Goal: Task Accomplishment & Management: Complete application form

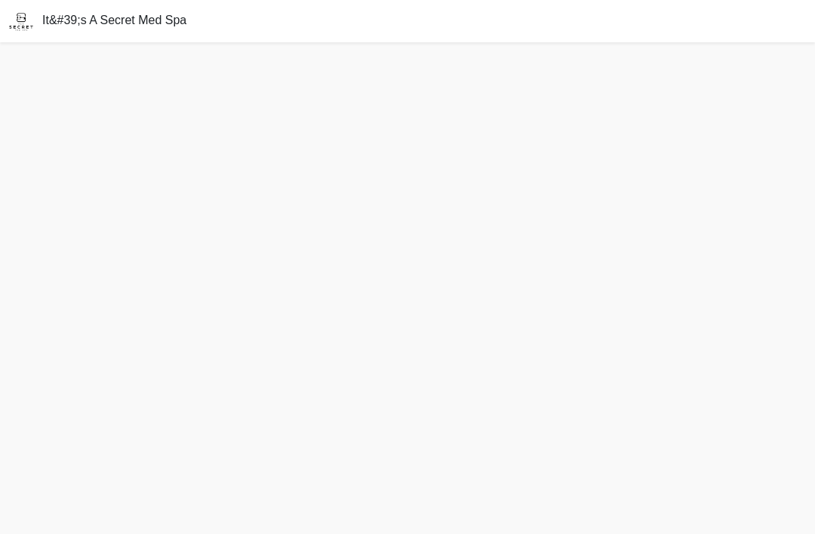
scroll to position [48, 0]
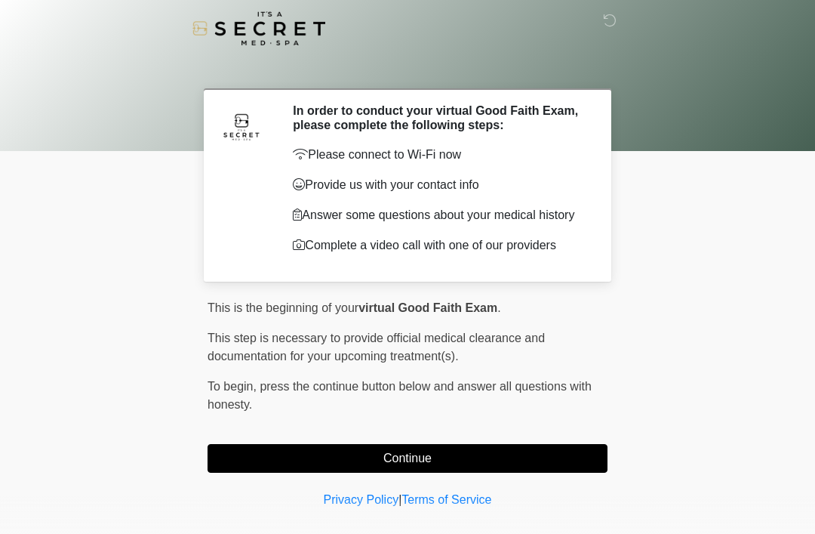
click at [481, 458] on button "Continue" at bounding box center [408, 458] width 400 height 29
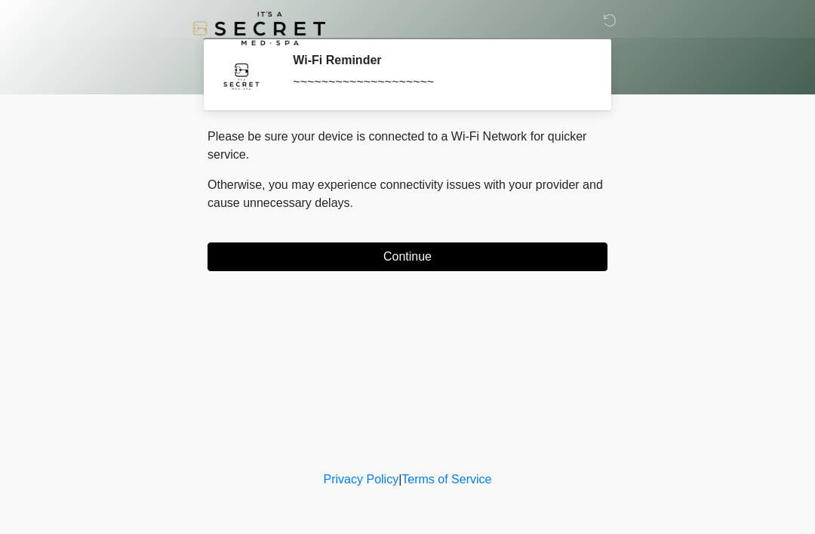
click at [500, 257] on button "Continue" at bounding box center [408, 256] width 400 height 29
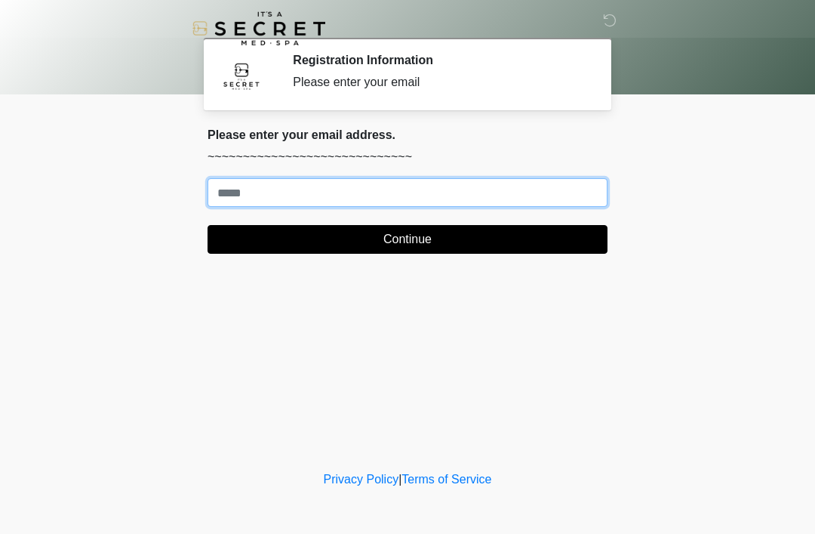
click at [544, 189] on input "Where should we email your treatment plan?" at bounding box center [408, 192] width 400 height 29
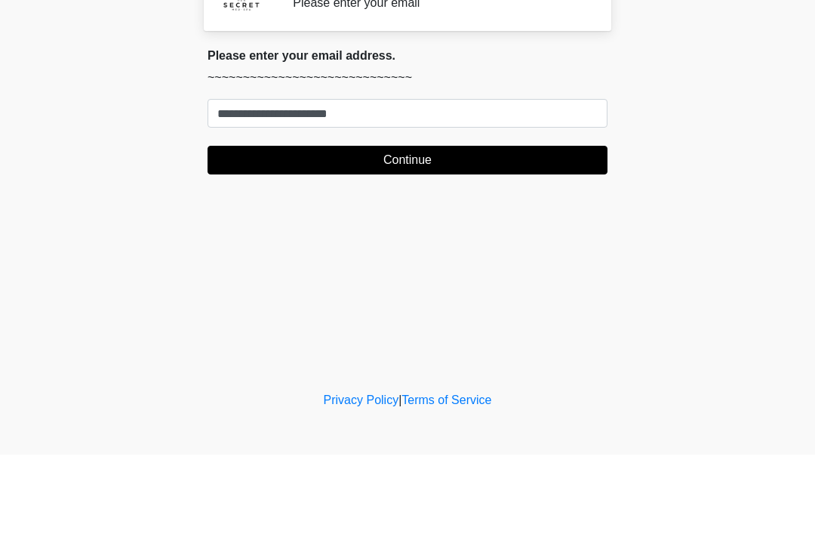
click at [542, 225] on button "Continue" at bounding box center [408, 239] width 400 height 29
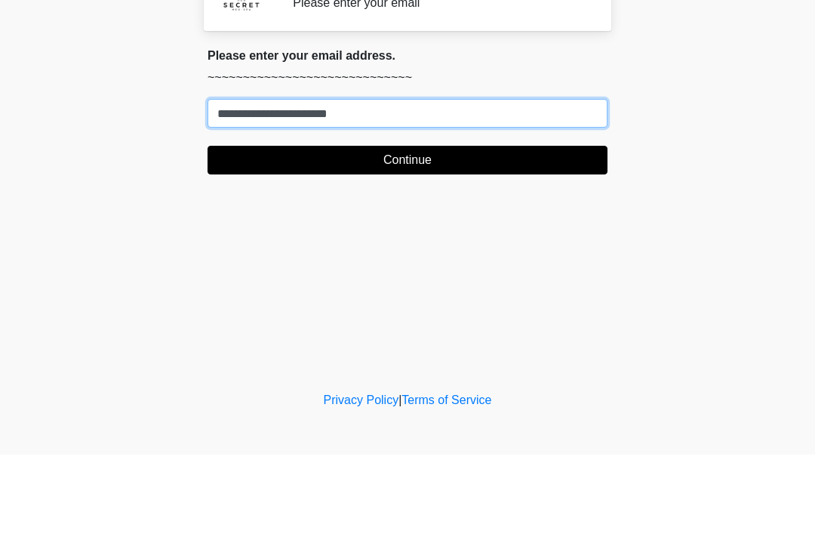
type input "**********"
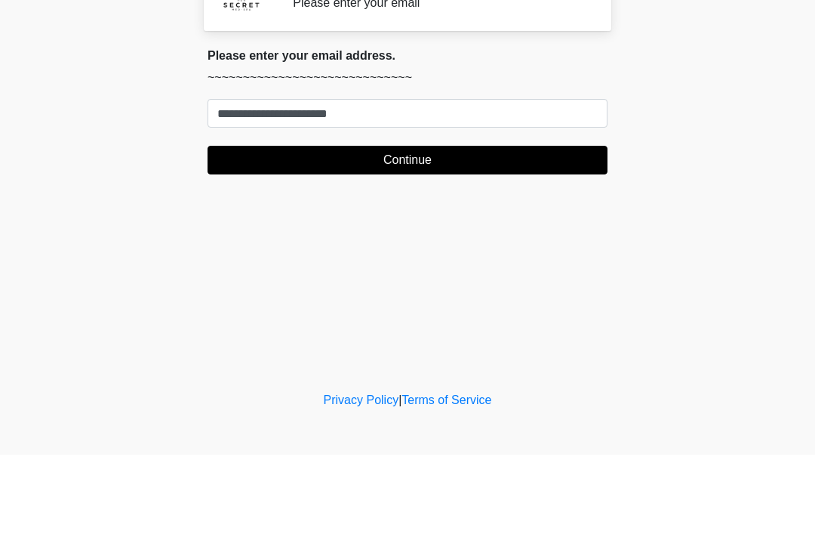
click at [538, 225] on button "Continue" at bounding box center [408, 239] width 400 height 29
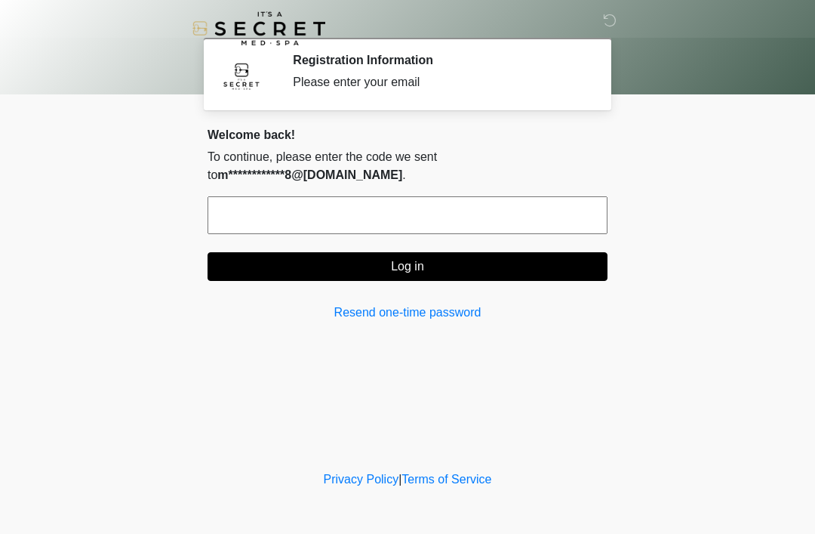
click at [562, 218] on input "text" at bounding box center [408, 215] width 400 height 38
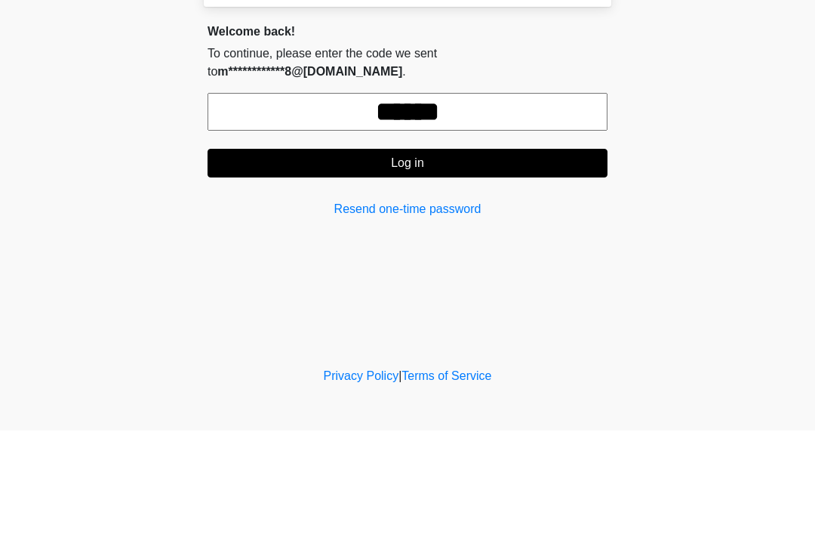
type input "******"
click at [524, 252] on button "Log in" at bounding box center [408, 266] width 400 height 29
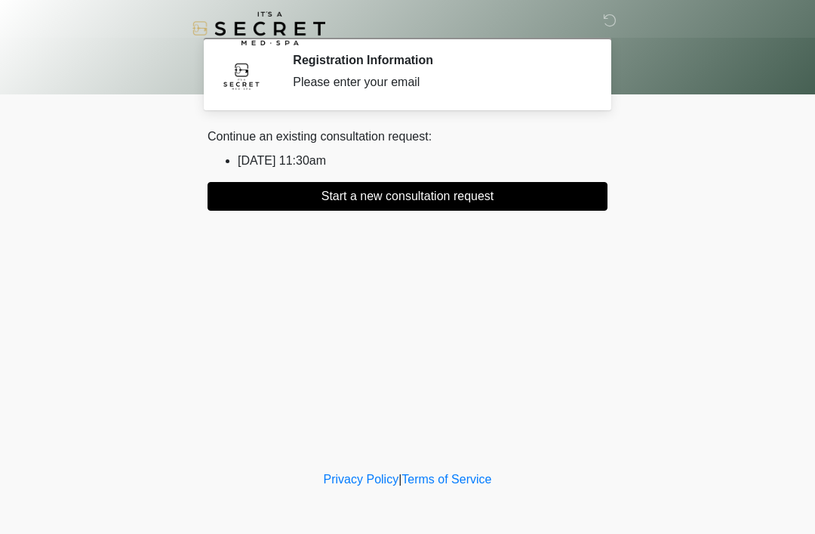
click at [519, 199] on button "Start a new consultation request" at bounding box center [408, 196] width 400 height 29
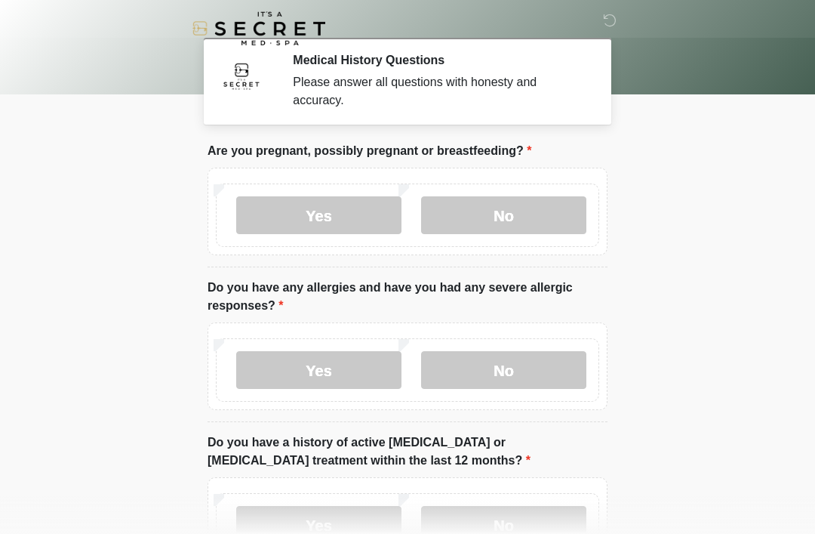
click at [536, 226] on label "No" at bounding box center [503, 215] width 165 height 38
click at [534, 382] on label "No" at bounding box center [503, 370] width 165 height 38
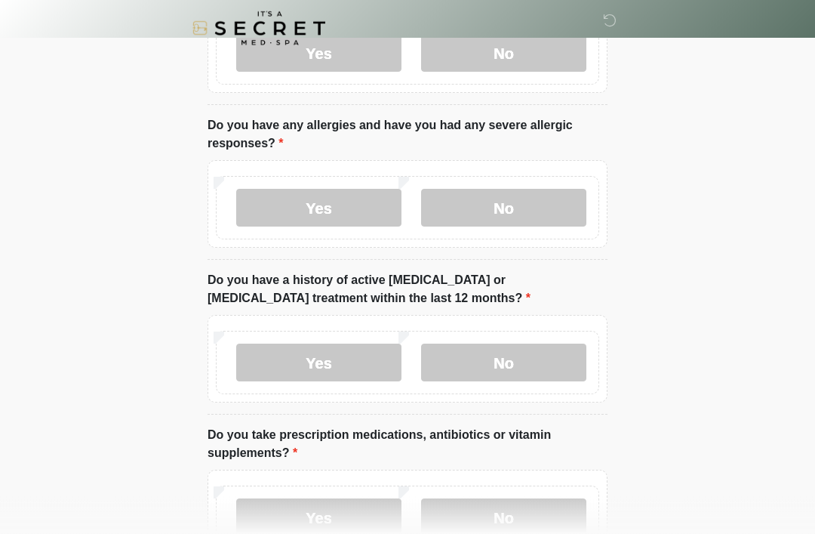
click at [522, 359] on label "No" at bounding box center [503, 363] width 165 height 38
click at [518, 516] on label "No" at bounding box center [503, 517] width 165 height 38
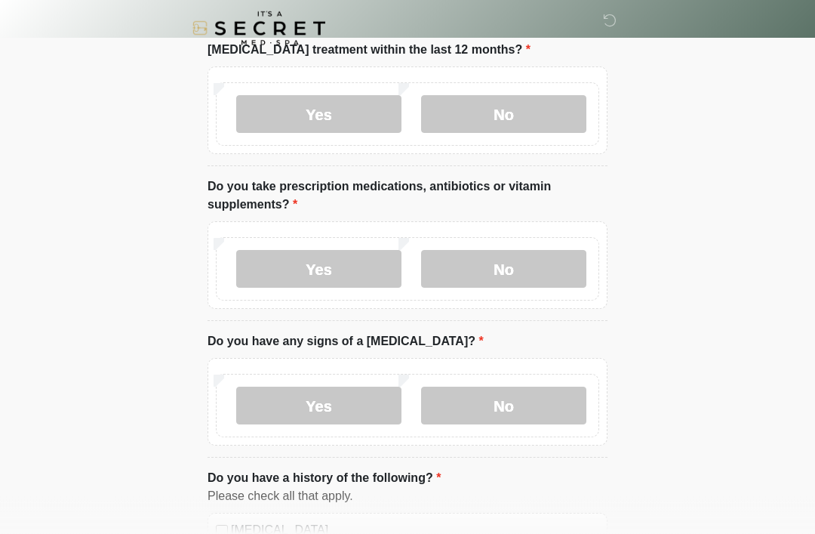
click at [531, 406] on label "No" at bounding box center [503, 406] width 165 height 38
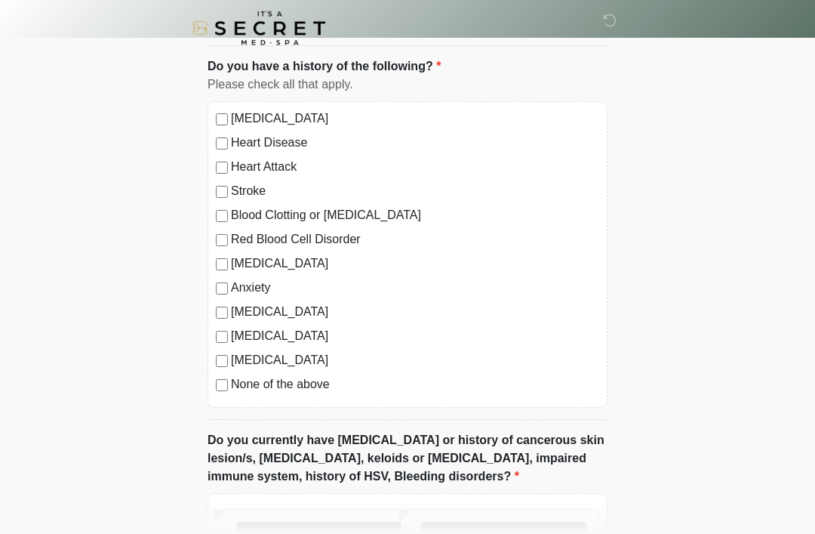
scroll to position [827, 0]
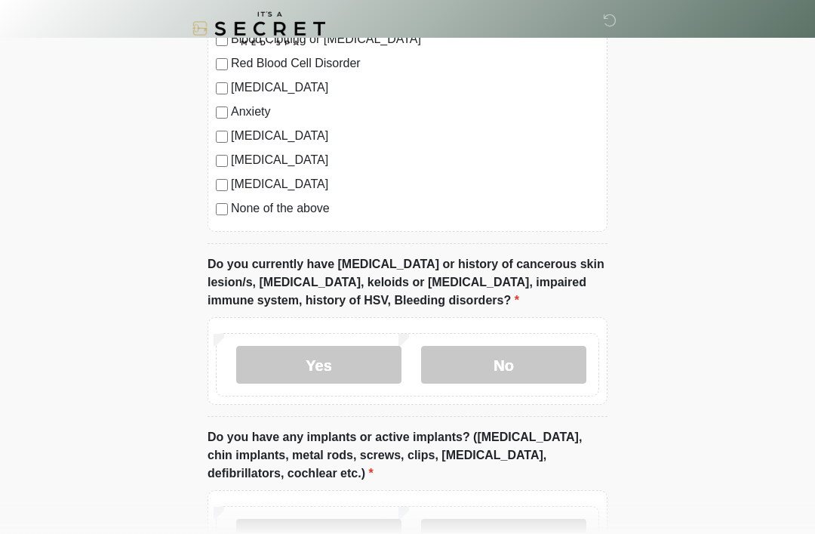
click at [518, 356] on label "No" at bounding box center [503, 365] width 165 height 38
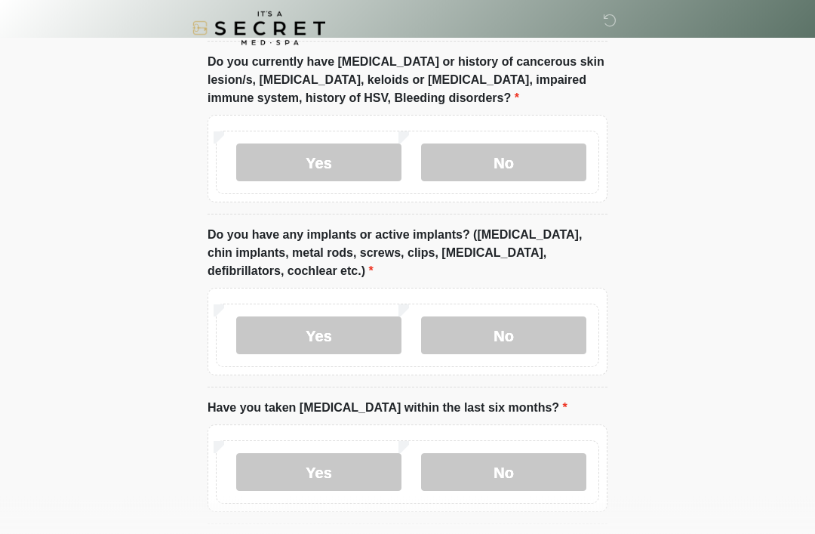
click at [539, 335] on label "No" at bounding box center [503, 336] width 165 height 38
click at [539, 463] on label "No" at bounding box center [503, 472] width 165 height 38
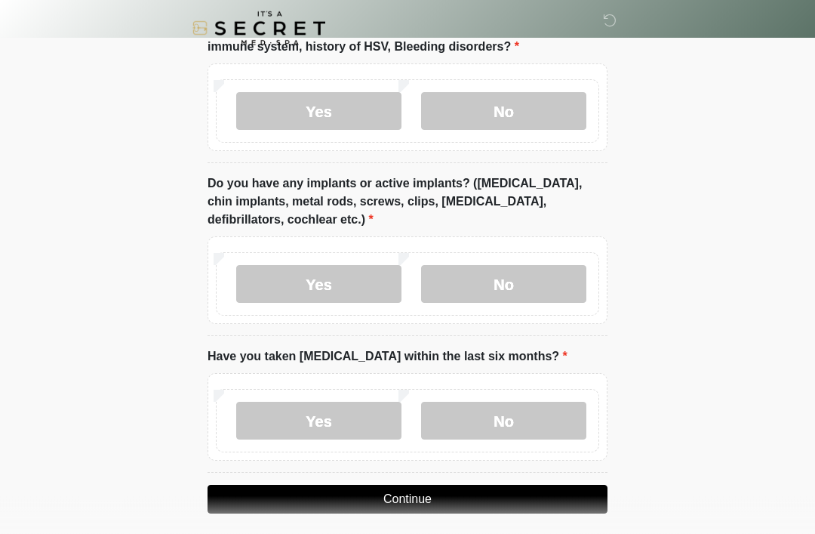
scroll to position [1261, 0]
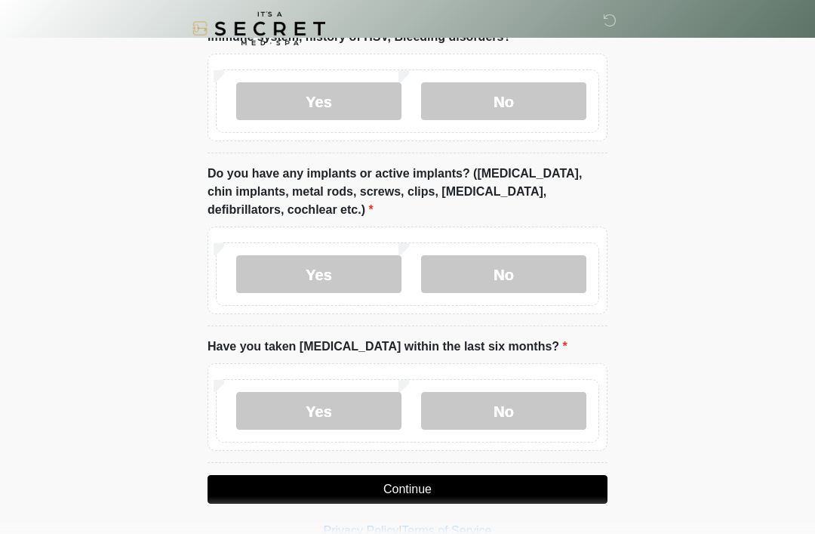
click at [465, 482] on button "Continue" at bounding box center [408, 489] width 400 height 29
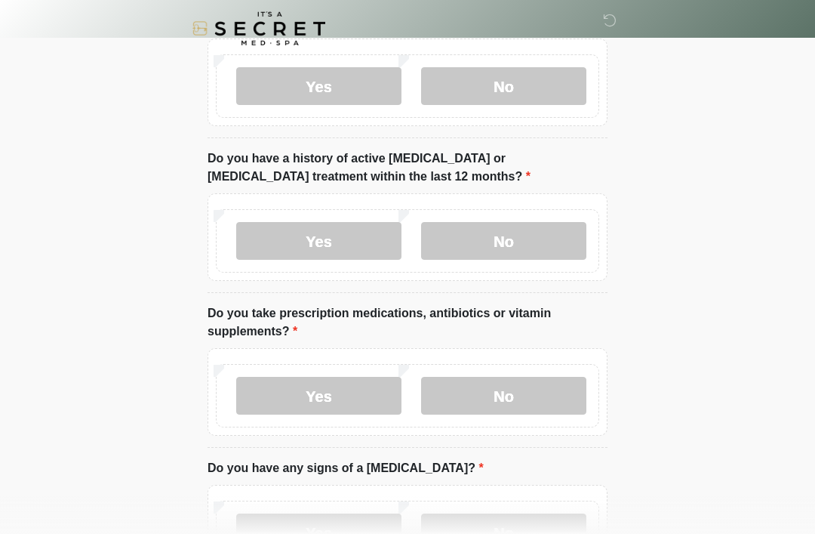
scroll to position [0, 0]
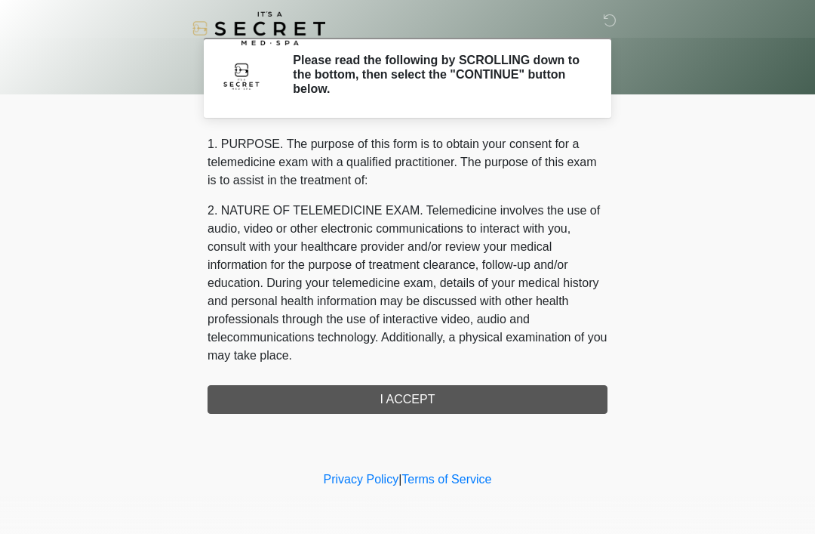
click at [475, 403] on div "1. PURPOSE. The purpose of this form is to obtain your consent for a telemedici…" at bounding box center [408, 274] width 400 height 279
click at [440, 399] on div "1. PURPOSE. The purpose of this form is to obtain your consent for a telemedici…" at bounding box center [408, 274] width 400 height 279
click at [399, 393] on div "1. PURPOSE. The purpose of this form is to obtain your consent for a telemedici…" at bounding box center [408, 274] width 400 height 279
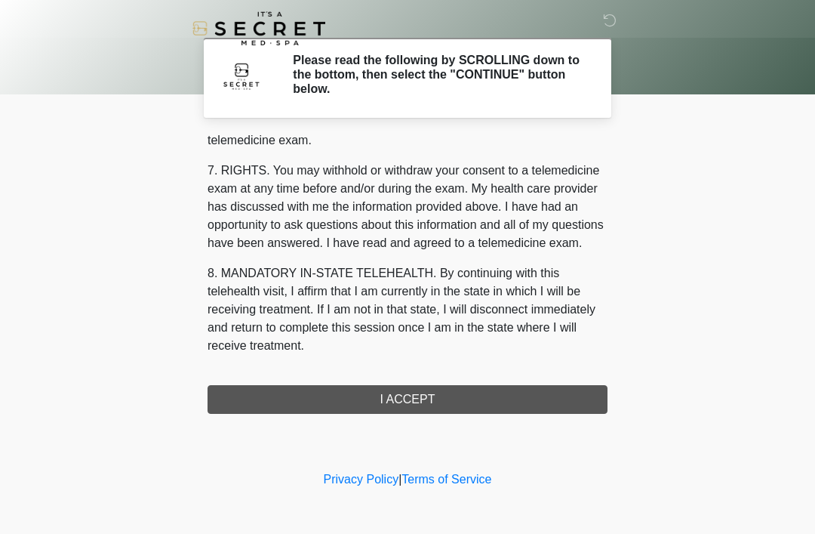
scroll to position [644, 0]
click at [425, 400] on button "I ACCEPT" at bounding box center [408, 399] width 400 height 29
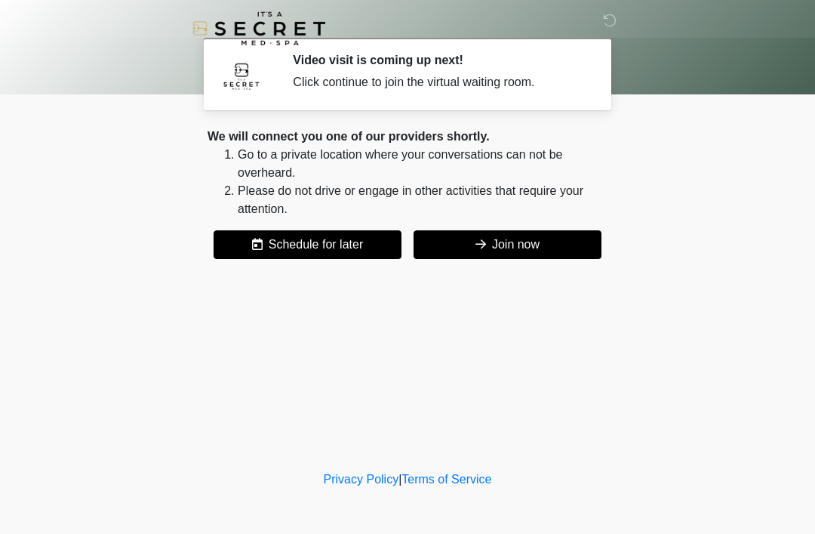
click at [514, 248] on button "Join now" at bounding box center [508, 244] width 188 height 29
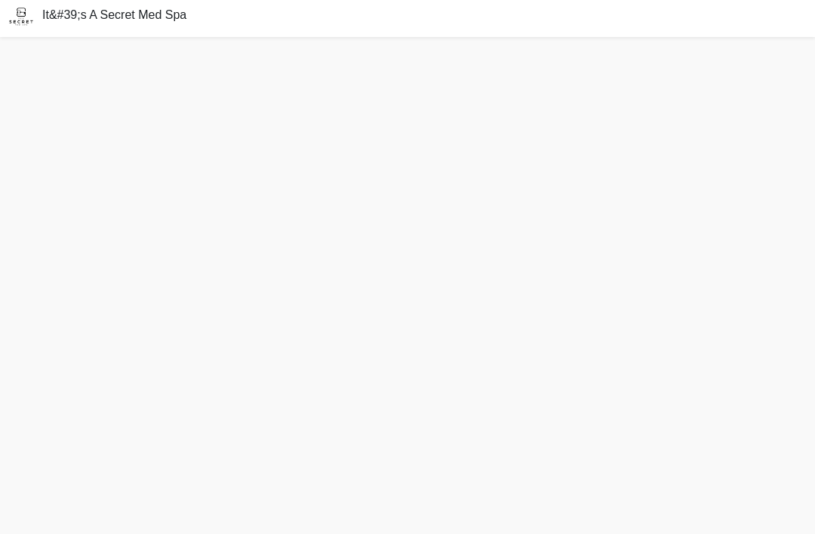
scroll to position [5, 0]
